Goal: Task Accomplishment & Management: Use online tool/utility

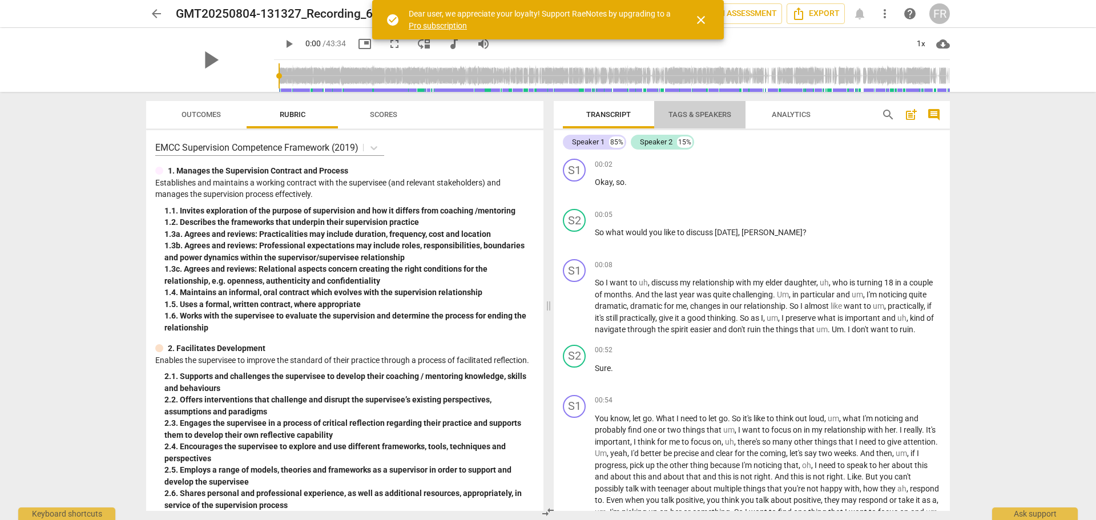
click at [698, 115] on span "Tags & Speakers" at bounding box center [699, 114] width 63 height 9
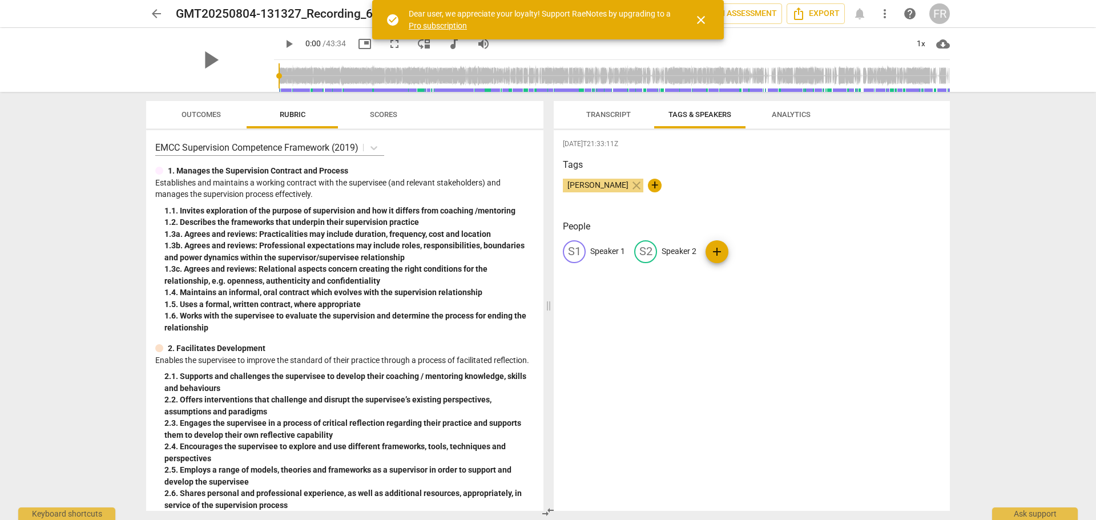
click at [575, 256] on div "S1" at bounding box center [574, 251] width 23 height 23
type input "Coach"
click at [791, 252] on span "add" at bounding box center [791, 252] width 14 height 14
click at [816, 253] on span "delete" at bounding box center [818, 251] width 12 height 12
click at [663, 247] on p "Speaker 2" at bounding box center [667, 251] width 35 height 12
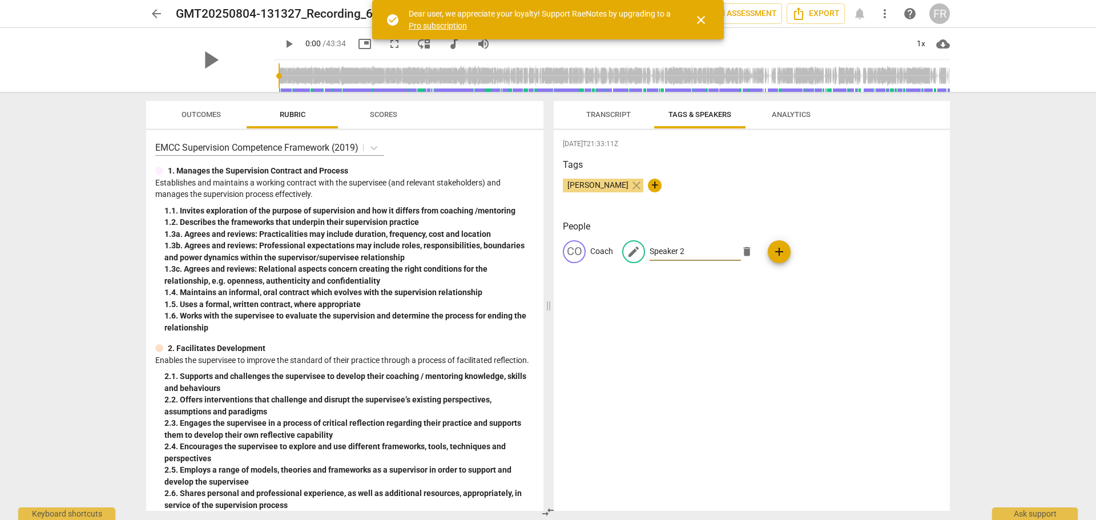
click at [687, 255] on input "Speaker 2" at bounding box center [695, 252] width 91 height 18
type input "S"
type input "Client"
click at [615, 116] on span "Transcript" at bounding box center [608, 114] width 45 height 9
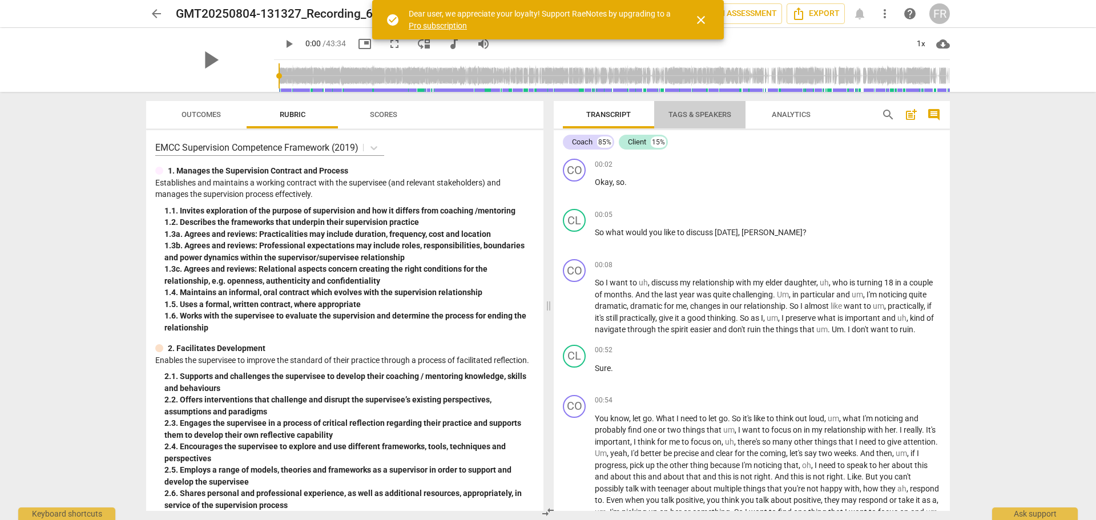
click at [708, 117] on span "Tags & Speakers" at bounding box center [699, 114] width 63 height 9
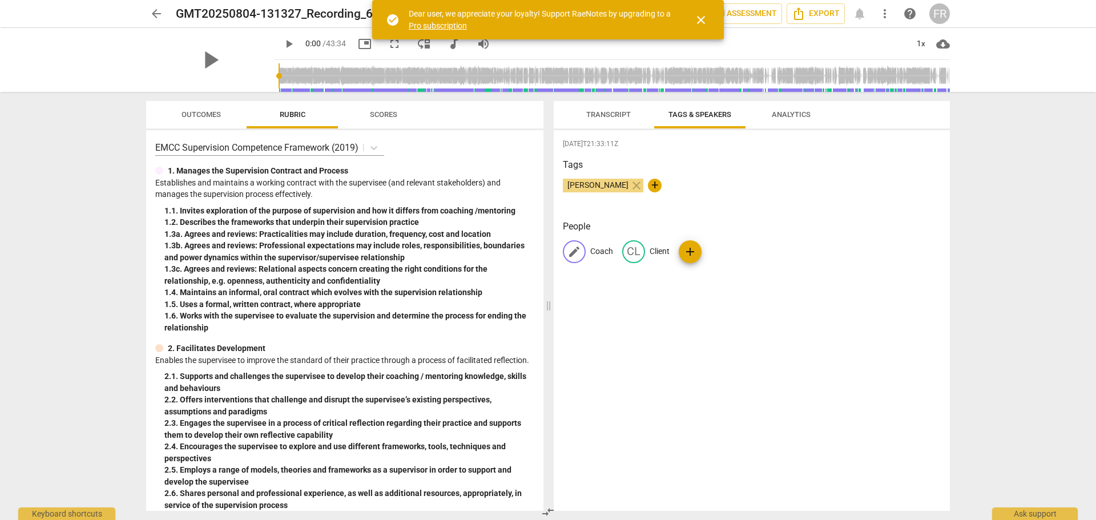
click at [579, 248] on span "edit" at bounding box center [574, 252] width 14 height 14
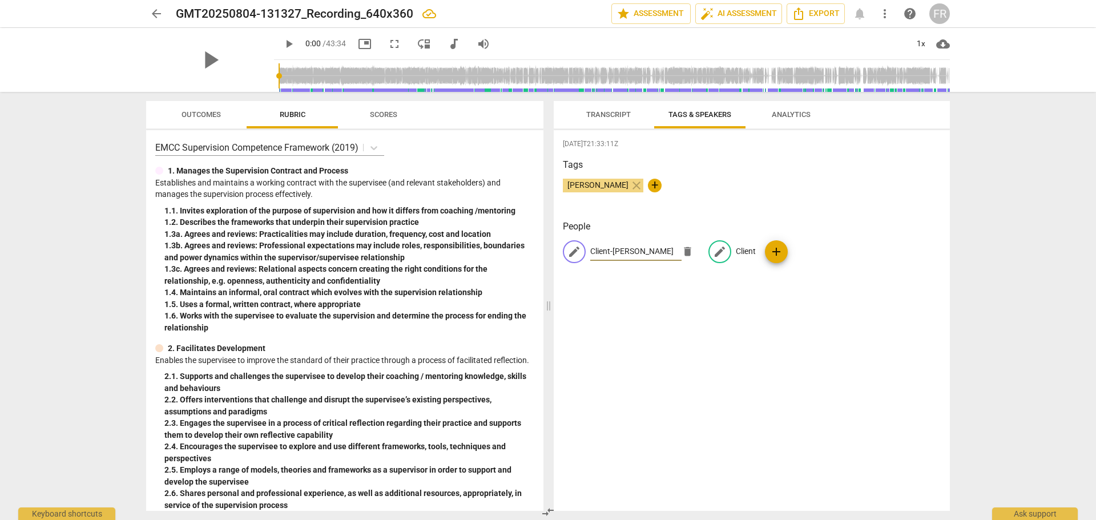
type input "Client-[PERSON_NAME]"
click at [749, 251] on p "Client" at bounding box center [746, 251] width 20 height 12
type input "Coach-[PERSON_NAME]"
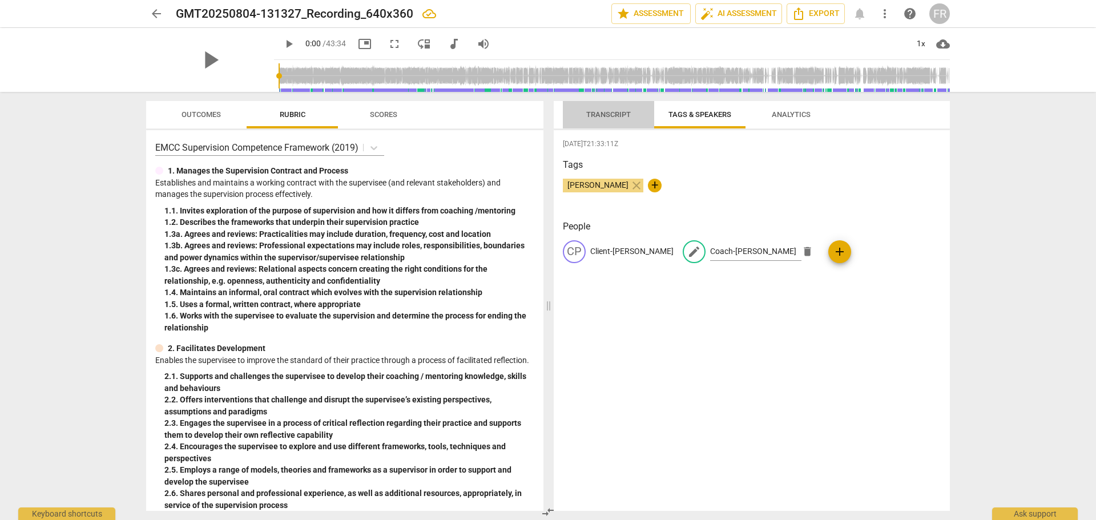
click at [602, 119] on span "Transcript" at bounding box center [609, 114] width 72 height 15
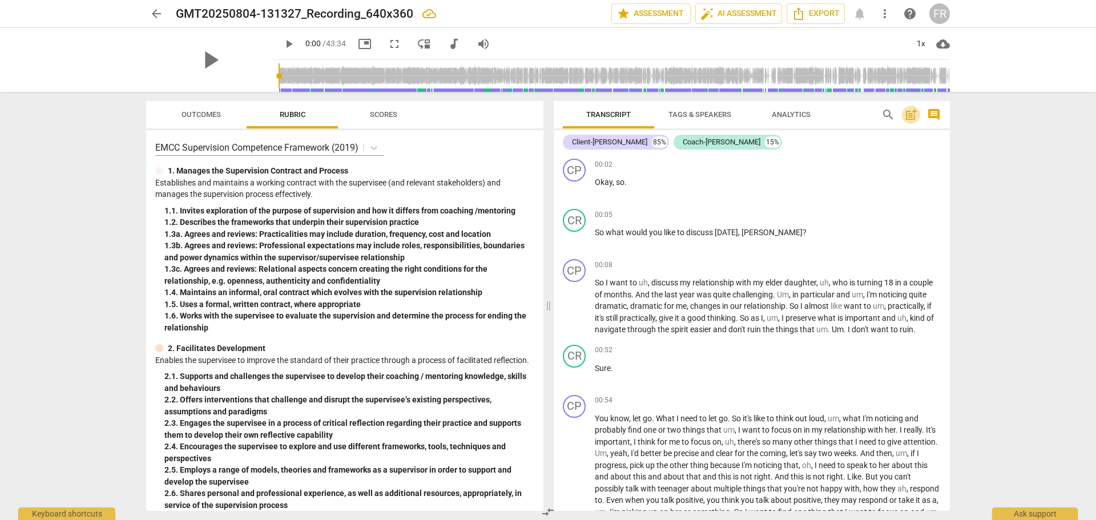
click at [910, 116] on span "post_add" at bounding box center [911, 115] width 14 height 14
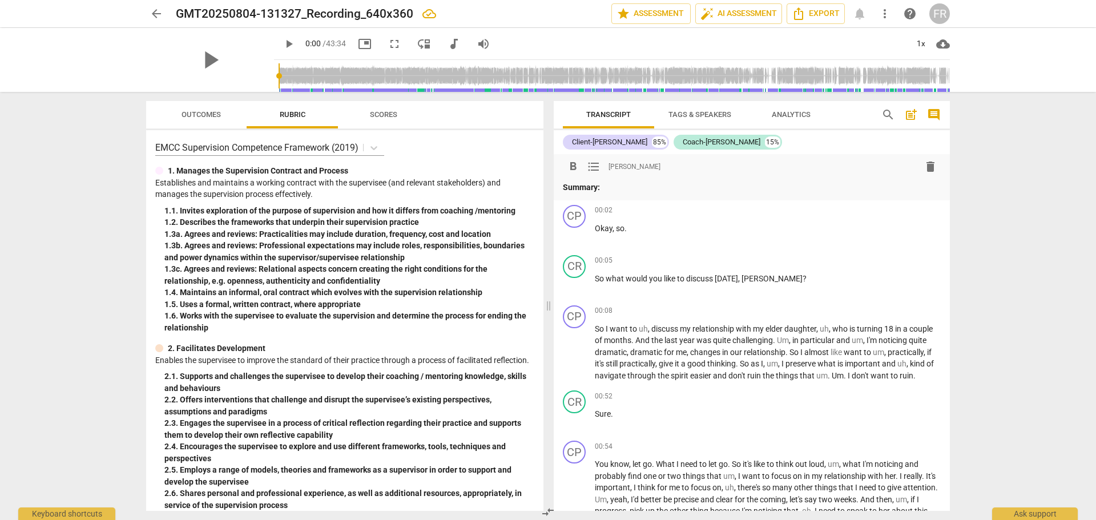
click at [924, 168] on span "delete" at bounding box center [931, 167] width 14 height 14
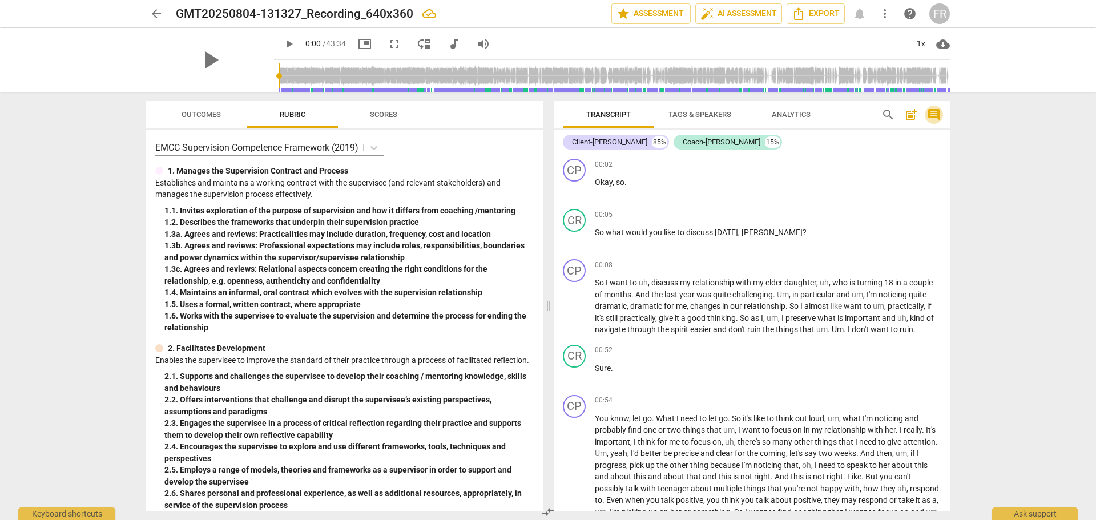
click at [929, 115] on span "comment" at bounding box center [934, 115] width 14 height 14
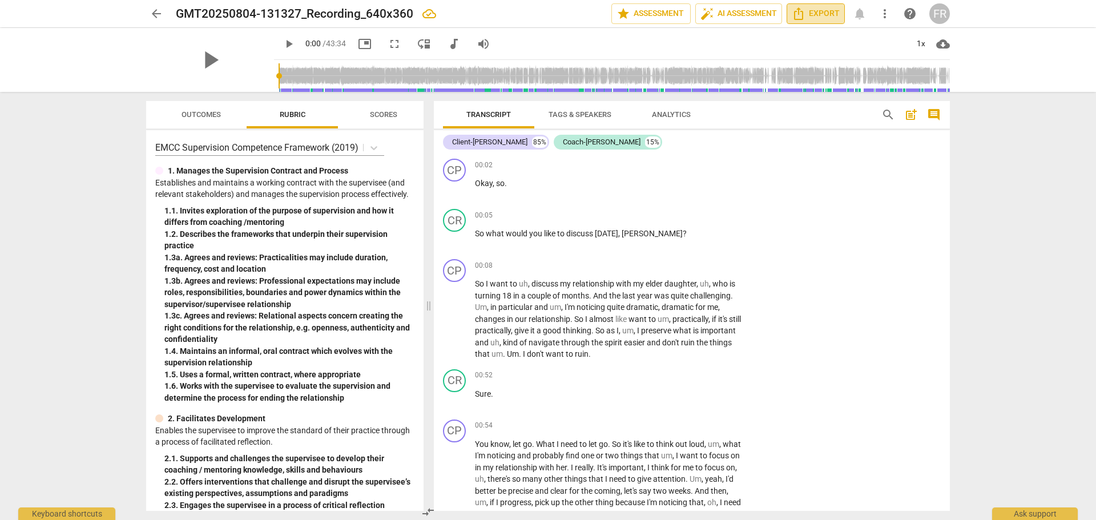
click at [793, 13] on icon "Export" at bounding box center [799, 14] width 14 height 14
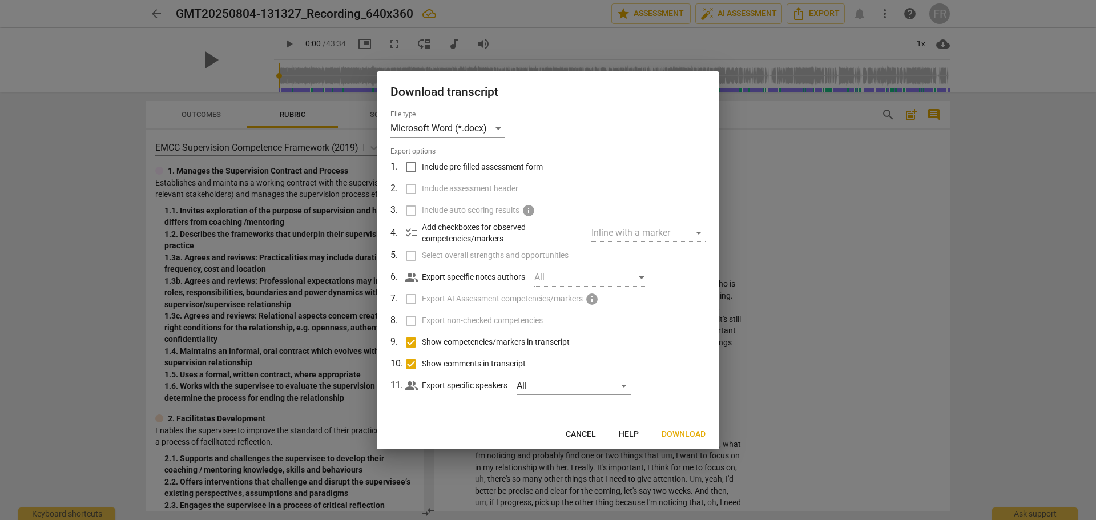
click at [410, 254] on label "Select overall strengths and opportunities" at bounding box center [546, 256] width 299 height 22
click at [675, 434] on span "Download" at bounding box center [684, 434] width 44 height 11
